Goal: Navigation & Orientation: Find specific page/section

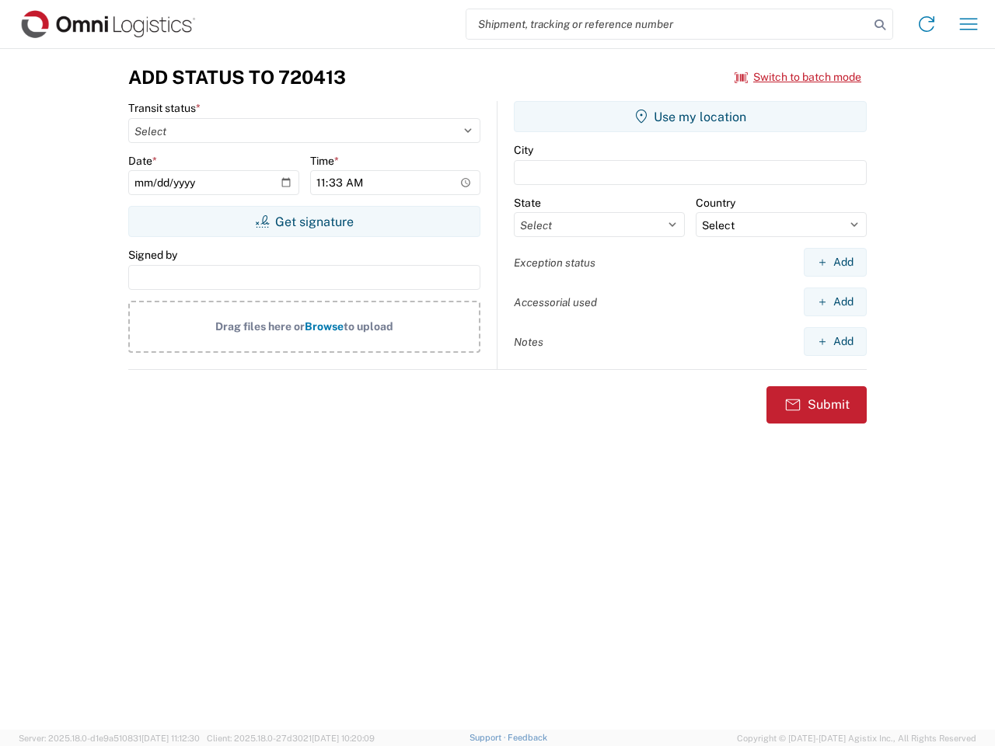
click at [667, 24] on input "search" at bounding box center [667, 24] width 402 height 30
click at [880, 25] on icon at bounding box center [880, 25] width 22 height 22
click at [926, 24] on icon at bounding box center [926, 24] width 25 height 25
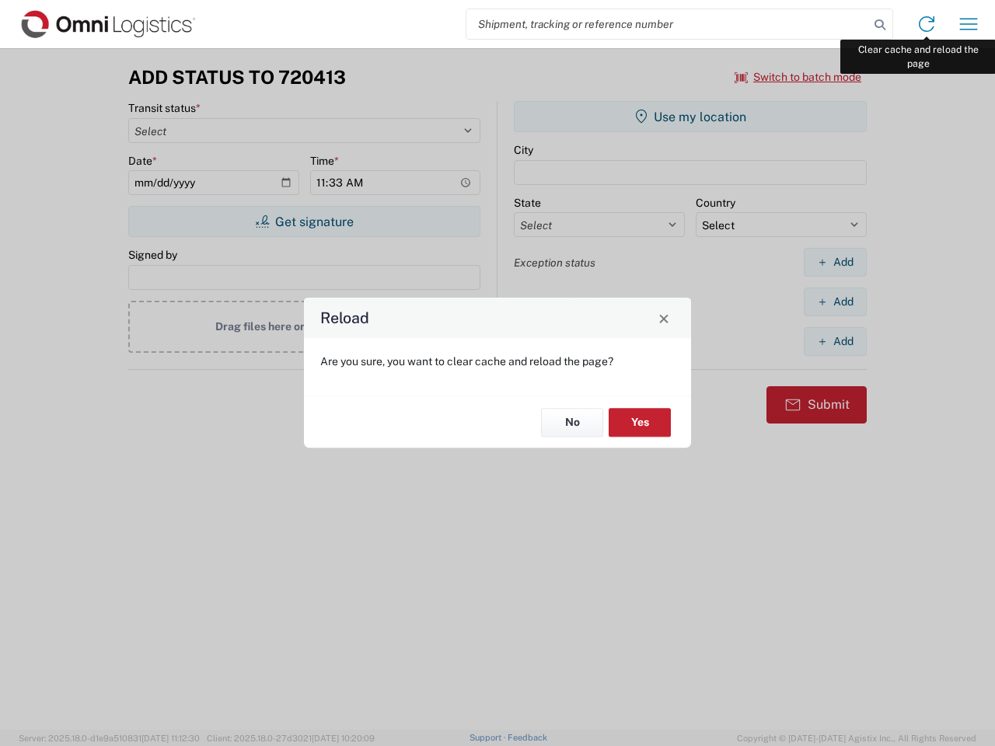
click at [968, 24] on div "Reload Are you sure, you want to clear cache and reload the page? No Yes" at bounding box center [497, 373] width 995 height 746
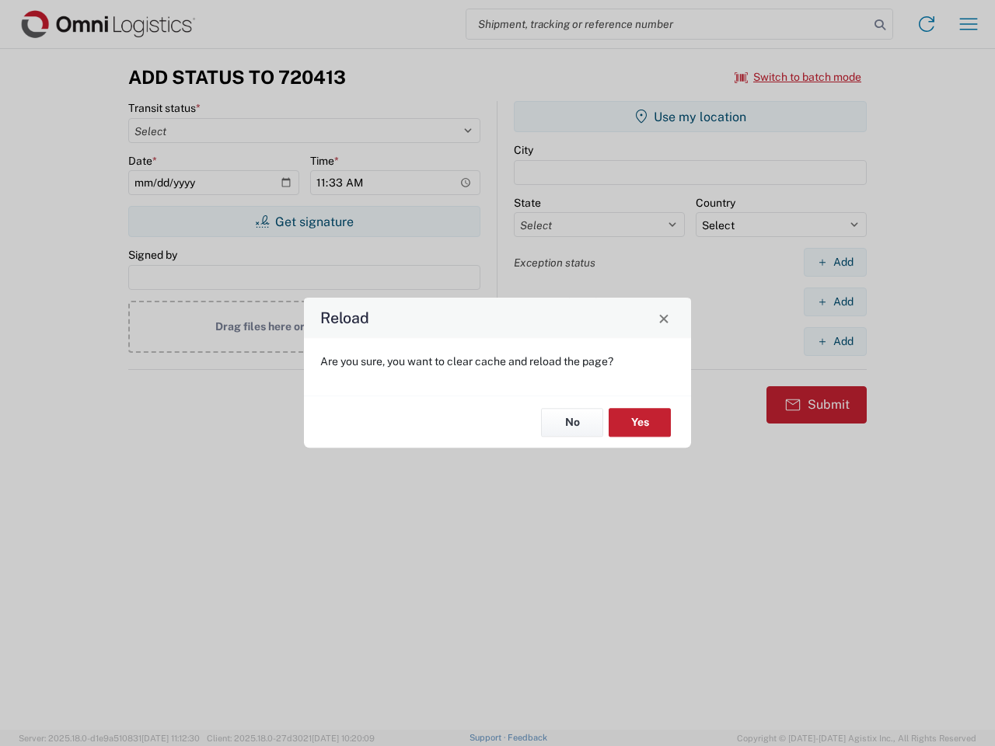
click at [798, 77] on div "Reload Are you sure, you want to clear cache and reload the page? No Yes" at bounding box center [497, 373] width 995 height 746
click at [304, 221] on div "Reload Are you sure, you want to clear cache and reload the page? No Yes" at bounding box center [497, 373] width 995 height 746
click at [690, 117] on div "Reload Are you sure, you want to clear cache and reload the page? No Yes" at bounding box center [497, 373] width 995 height 746
click at [835, 262] on div "Reload Are you sure, you want to clear cache and reload the page? No Yes" at bounding box center [497, 373] width 995 height 746
click at [835, 301] on div "Reload Are you sure, you want to clear cache and reload the page? No Yes" at bounding box center [497, 373] width 995 height 746
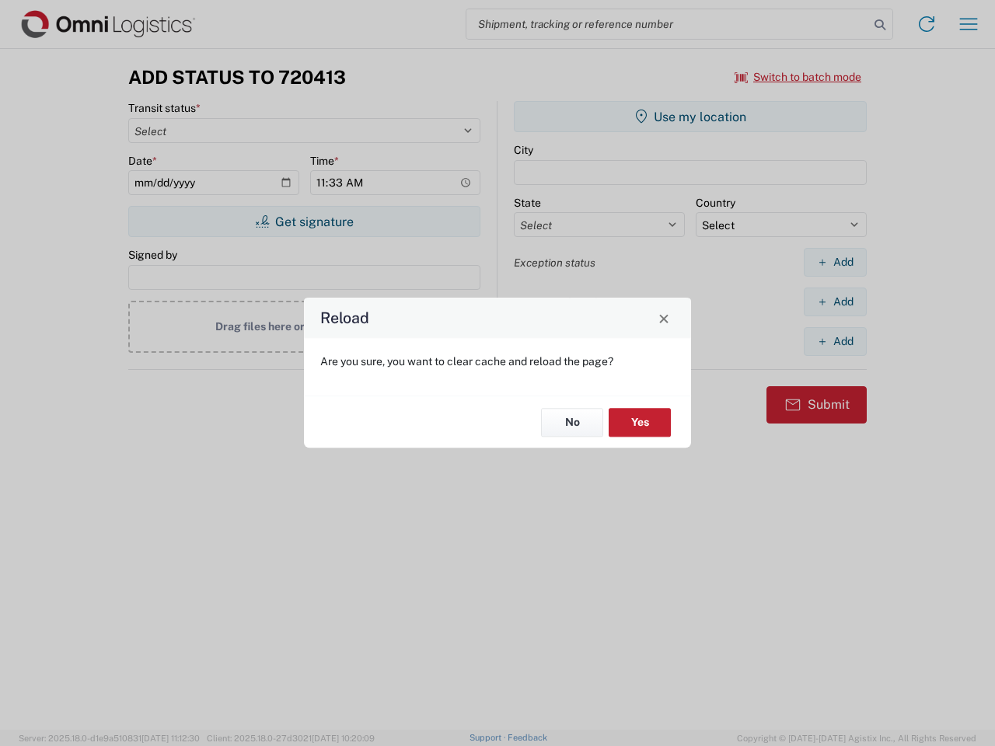
click at [835, 341] on div "Reload Are you sure, you want to clear cache and reload the page? No Yes" at bounding box center [497, 373] width 995 height 746
